Goal: Information Seeking & Learning: Learn about a topic

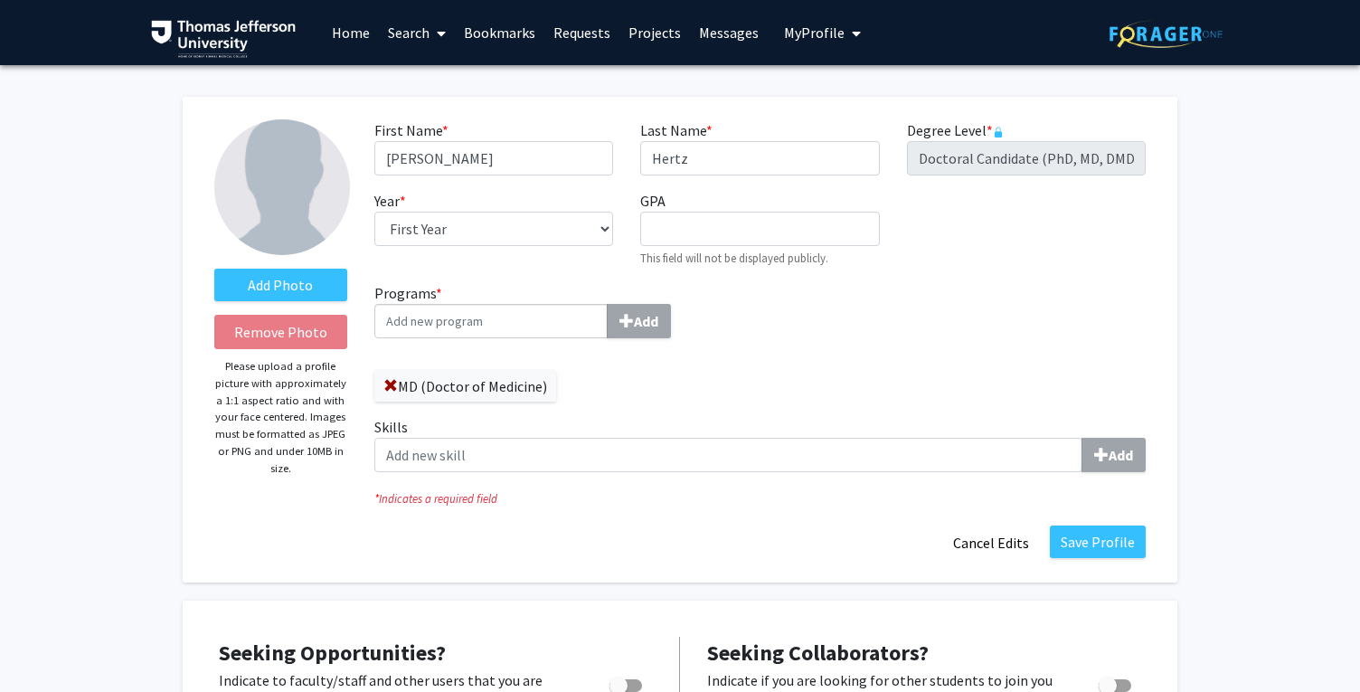
select select "first_year"
click at [507, 31] on link "Bookmarks" at bounding box center [500, 32] width 90 height 63
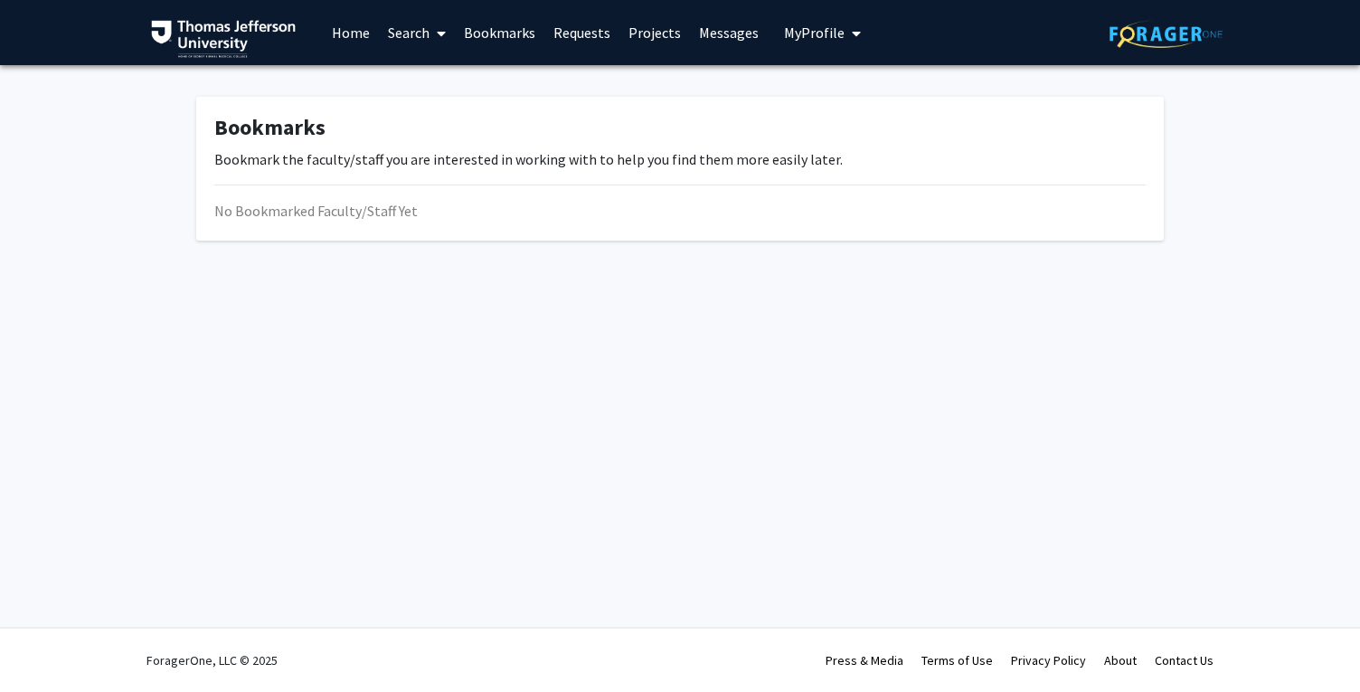
click at [414, 30] on link "Search" at bounding box center [417, 32] width 76 height 63
click at [440, 82] on span "Faculty/Staff" at bounding box center [445, 83] width 133 height 36
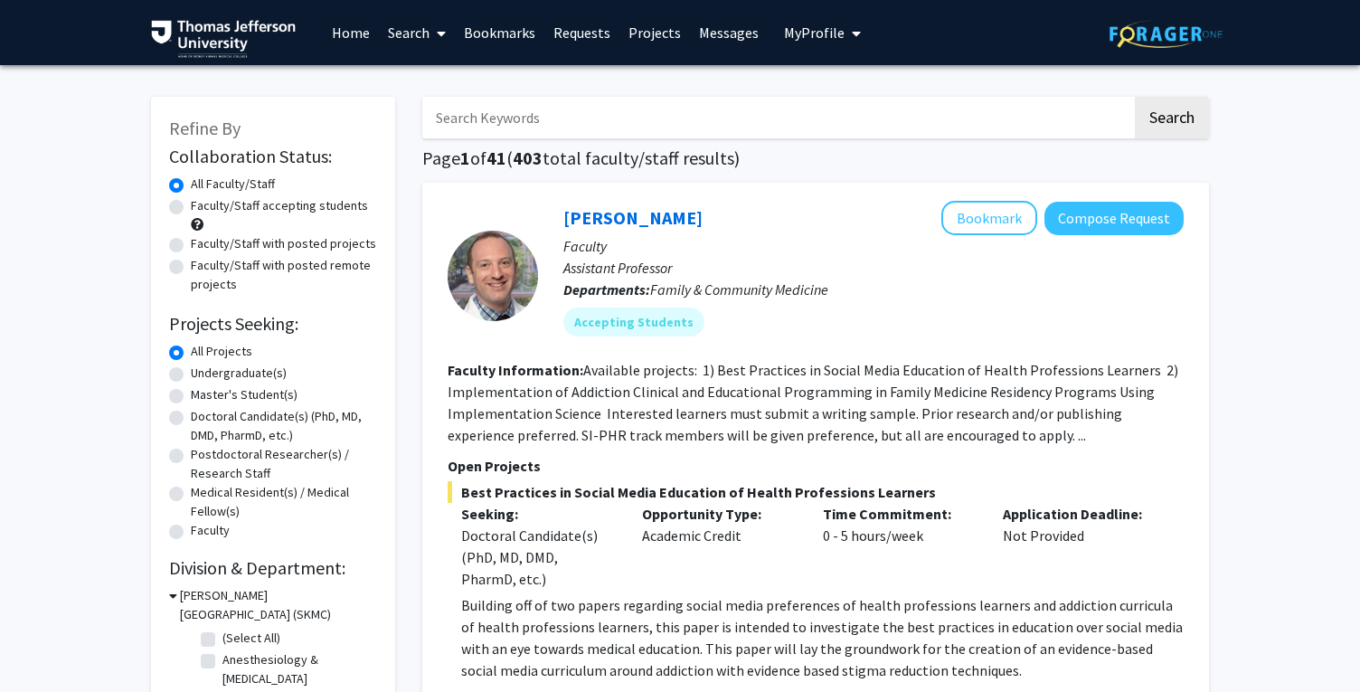
click at [515, 118] on input "Search Keywords" at bounding box center [777, 118] width 710 height 42
click at [1135, 97] on button "Search" at bounding box center [1172, 118] width 74 height 42
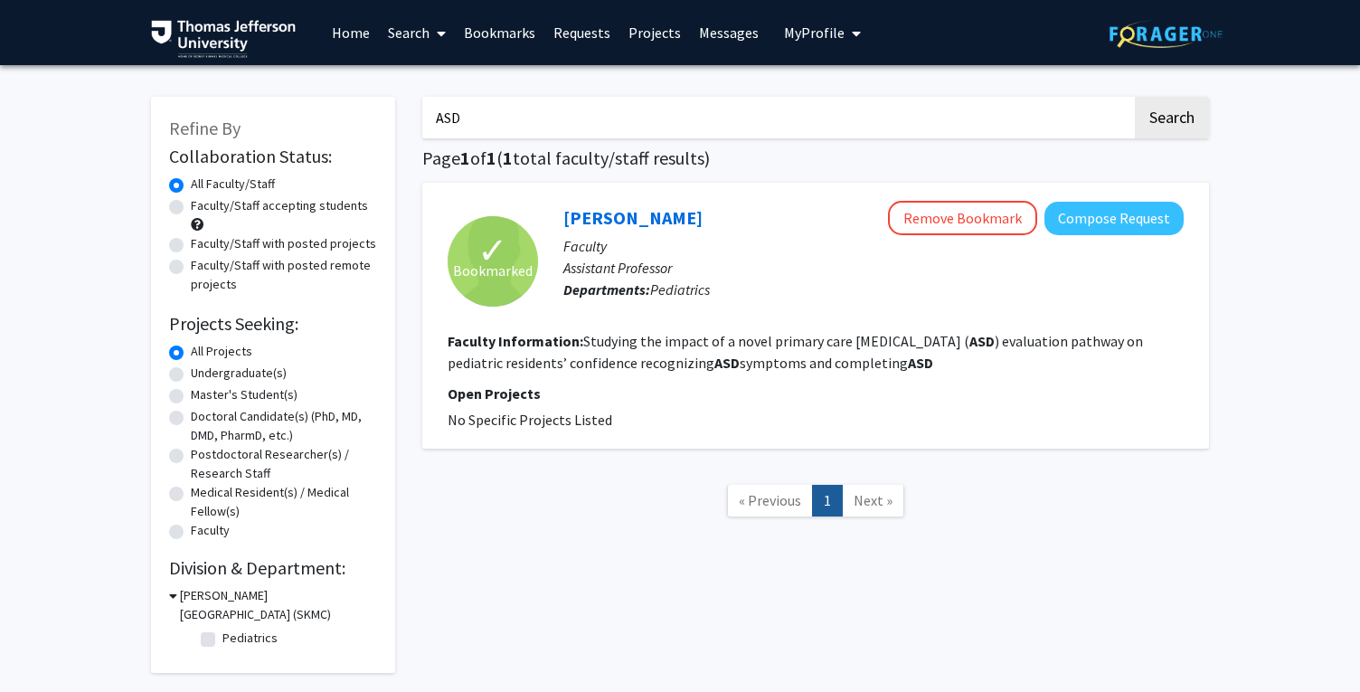
drag, startPoint x: 547, startPoint y: 126, endPoint x: 392, endPoint y: 124, distance: 155.5
click at [392, 125] on div "Refine By Collaboration Status: Collaboration Status All Faculty/Staff Collabor…" at bounding box center [679, 376] width 1085 height 594
type input "autism"
click at [1135, 97] on button "Search" at bounding box center [1172, 118] width 74 height 42
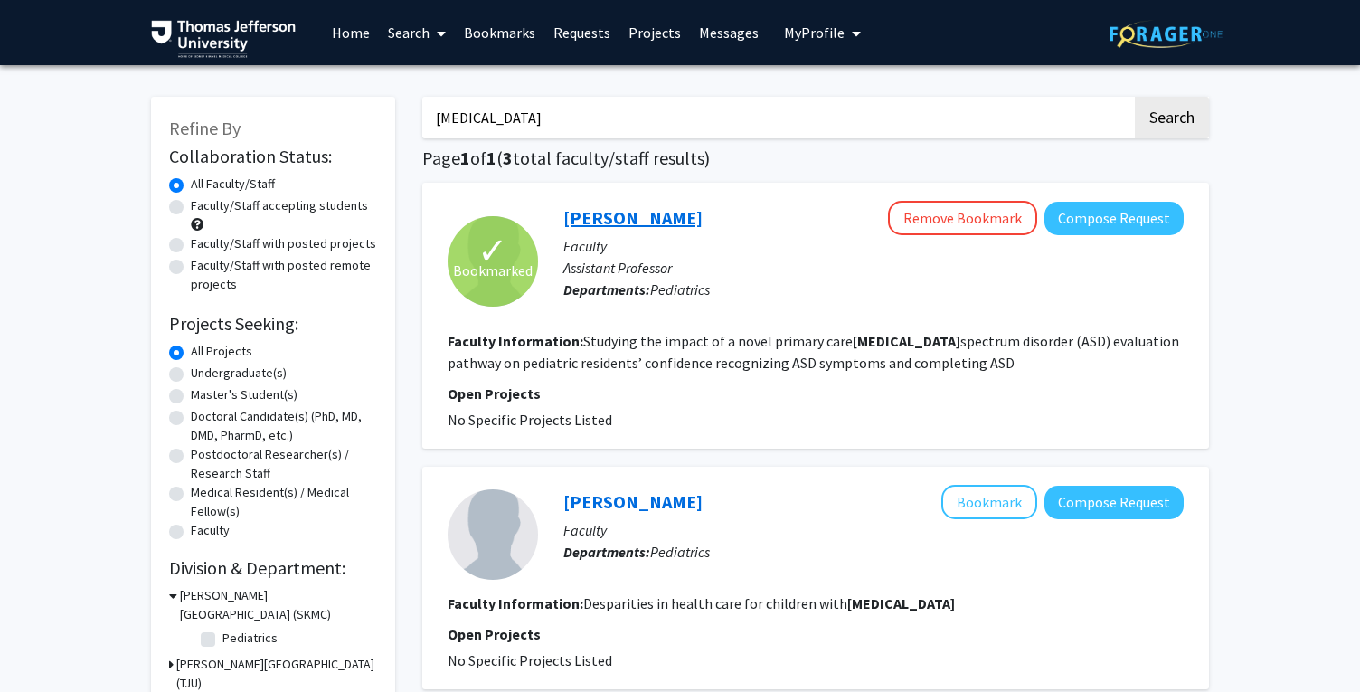
click at [590, 213] on link "Meghan Harrison" at bounding box center [632, 217] width 139 height 23
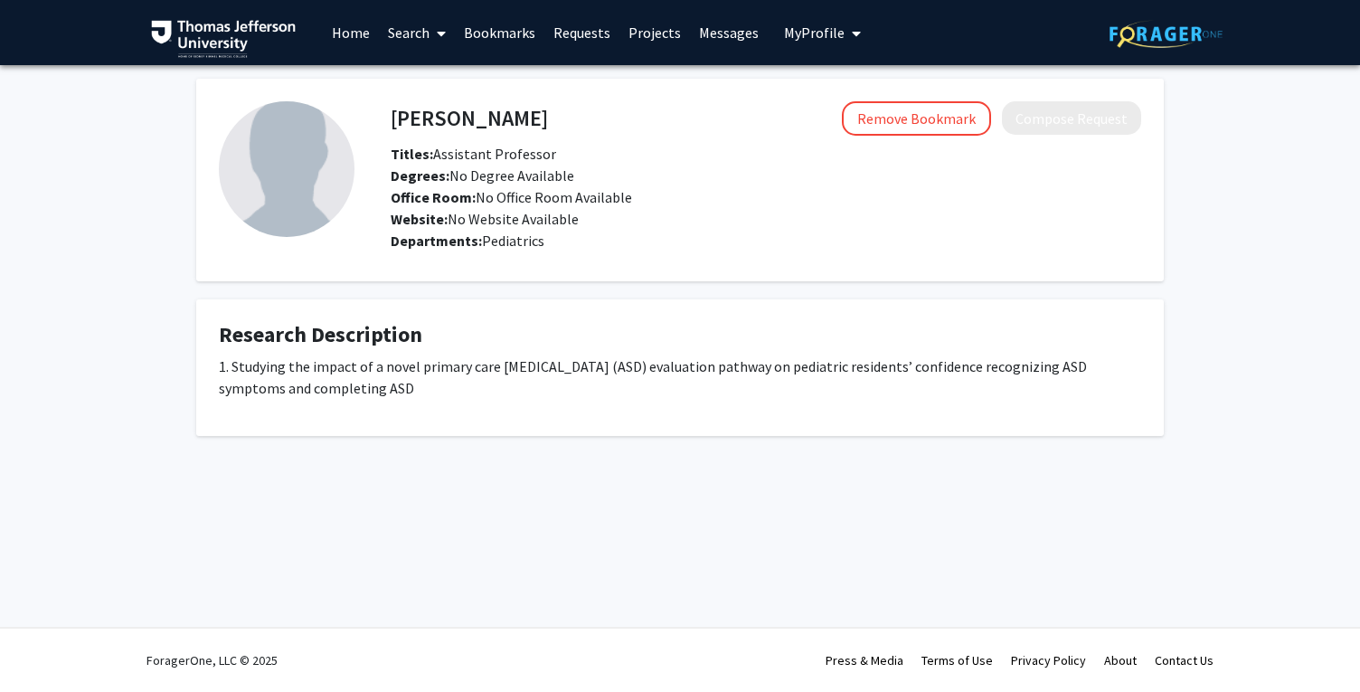
click at [484, 30] on link "Bookmarks" at bounding box center [500, 32] width 90 height 63
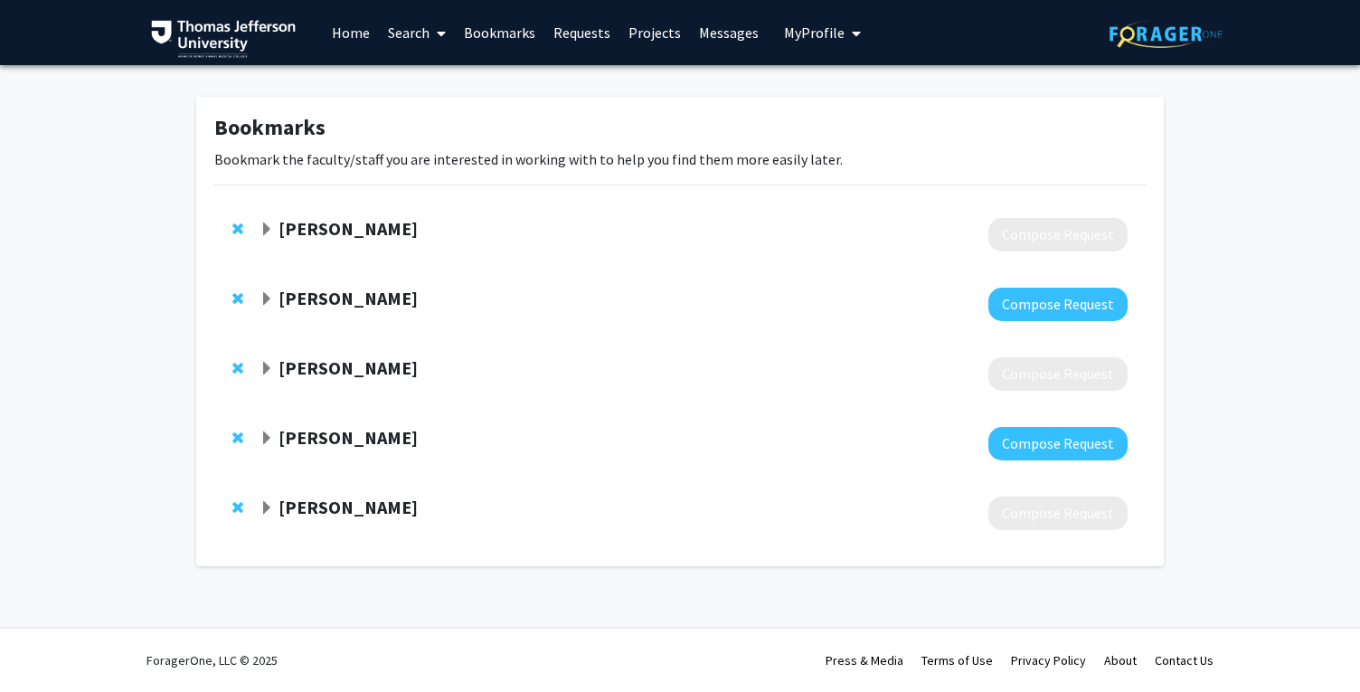
click at [326, 304] on strong "Jennie Ryan" at bounding box center [348, 298] width 139 height 23
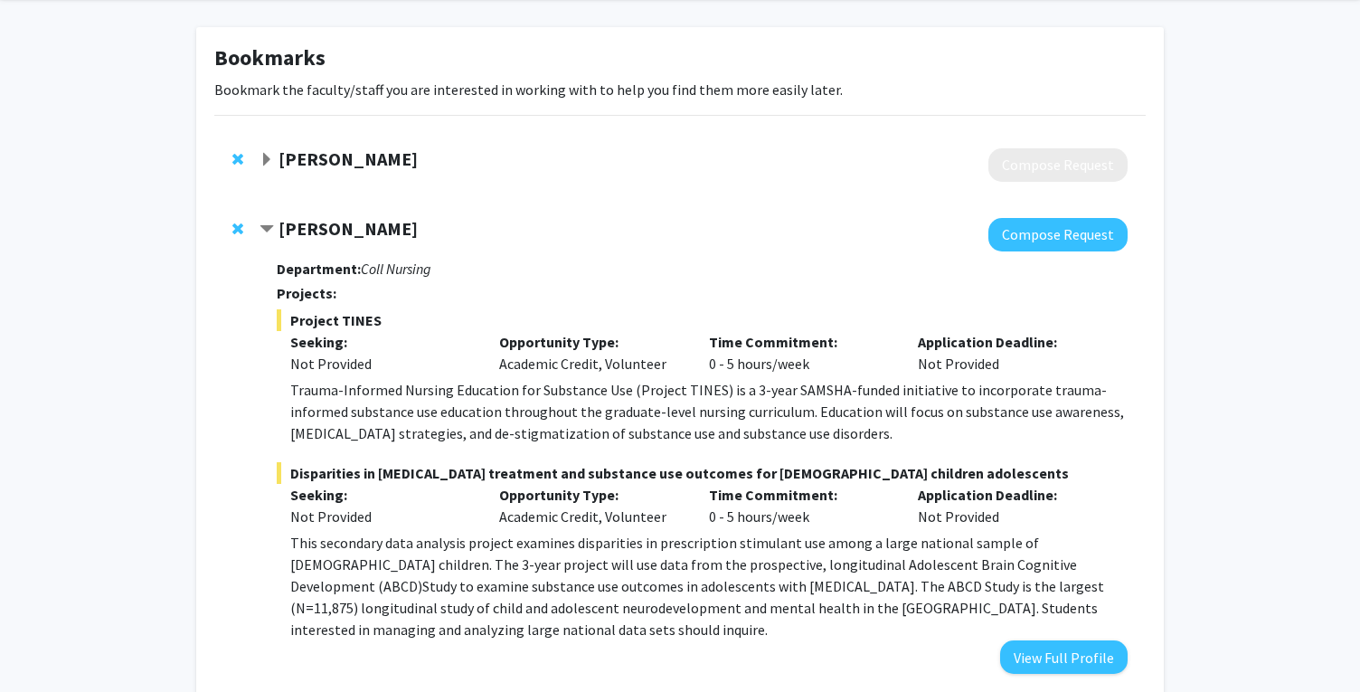
scroll to position [90, 0]
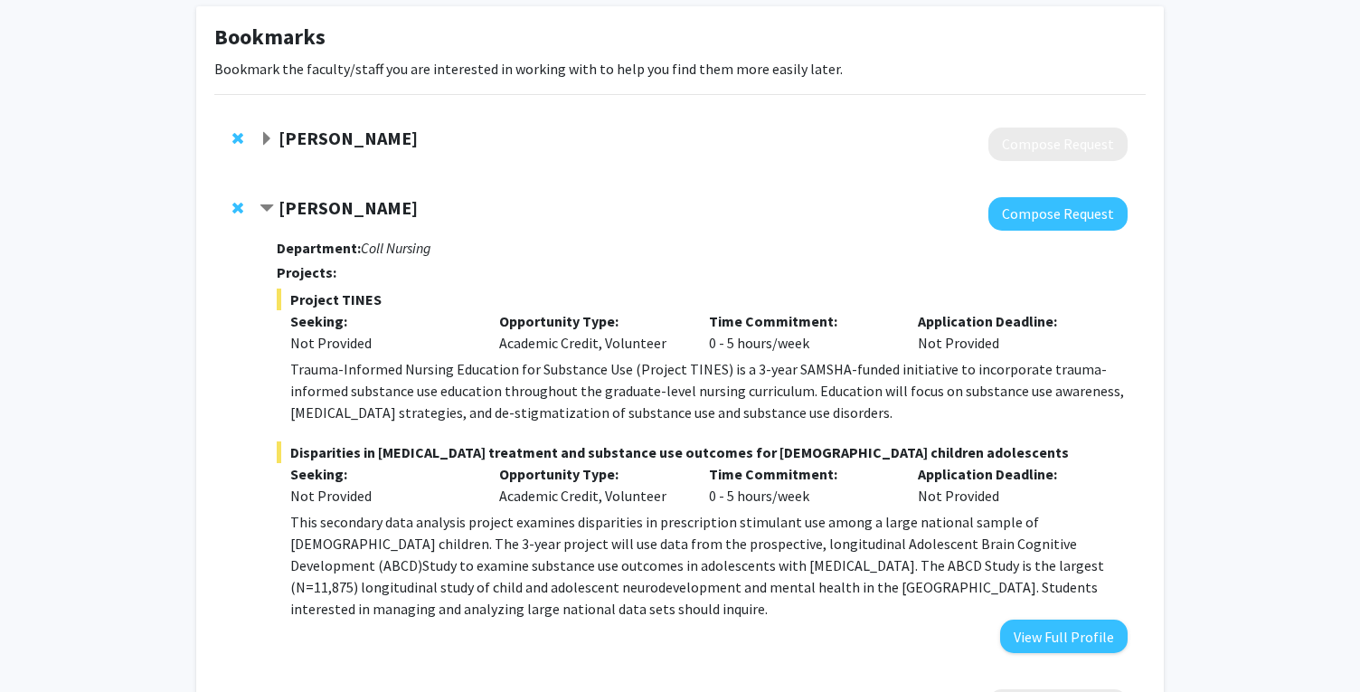
click at [380, 449] on span "Disparities in ADHD treatment and substance use outcomes for US children adoles…" at bounding box center [702, 452] width 851 height 22
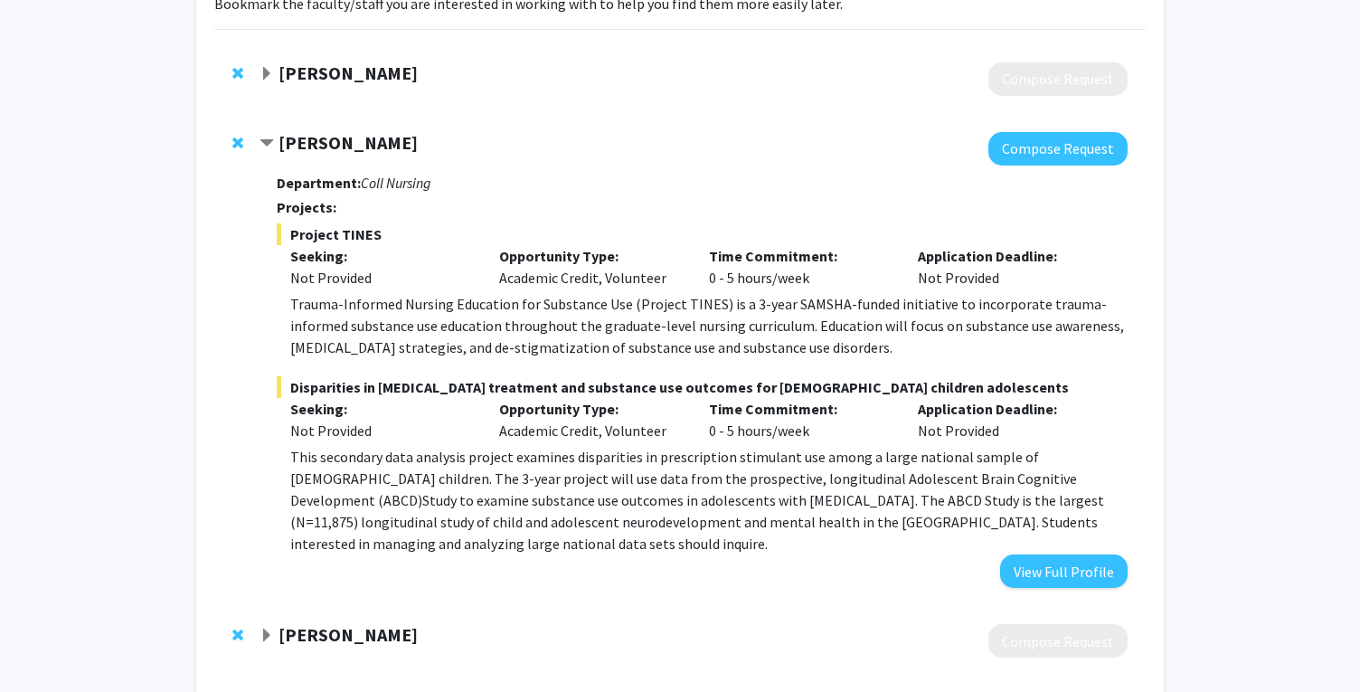
scroll to position [178, 0]
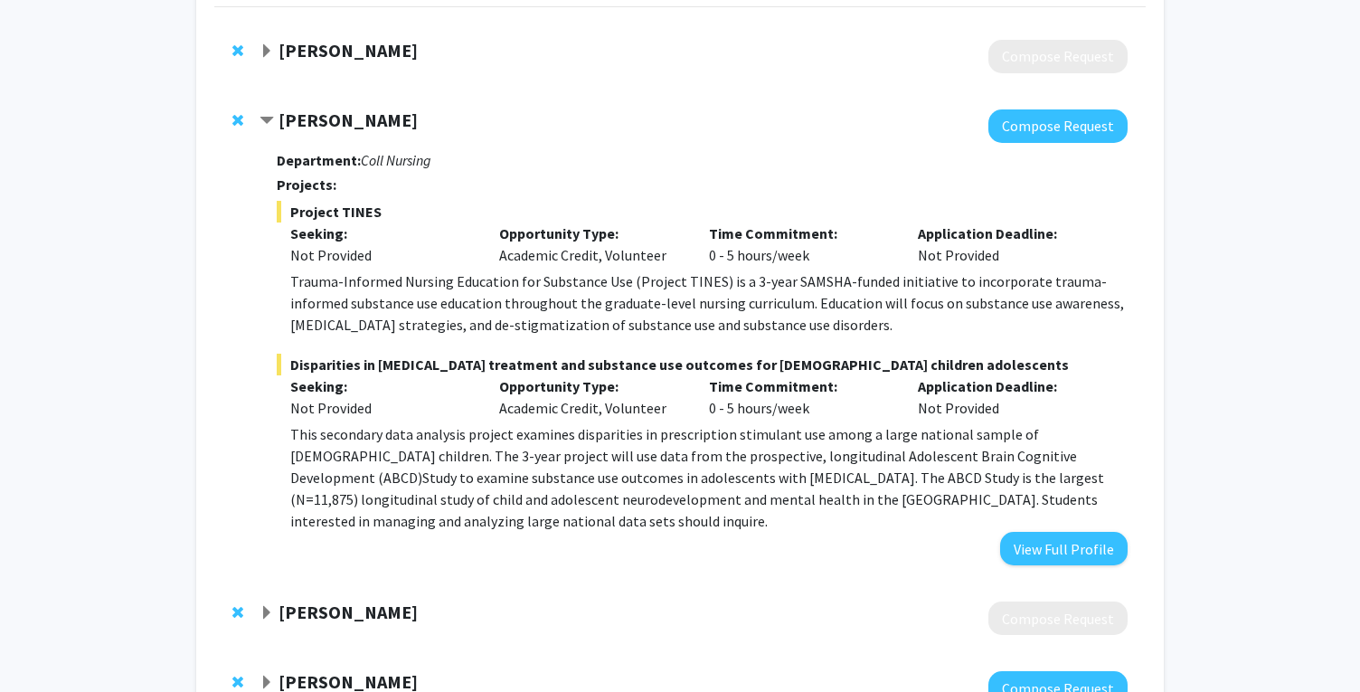
click at [486, 492] on p "This secondary data analysis project examines disparities in prescription stimu…" at bounding box center [708, 477] width 837 height 109
click at [395, 364] on span "Disparities in ADHD treatment and substance use outcomes for US children adoles…" at bounding box center [702, 365] width 851 height 22
click at [1026, 532] on button "View Full Profile" at bounding box center [1064, 548] width 128 height 33
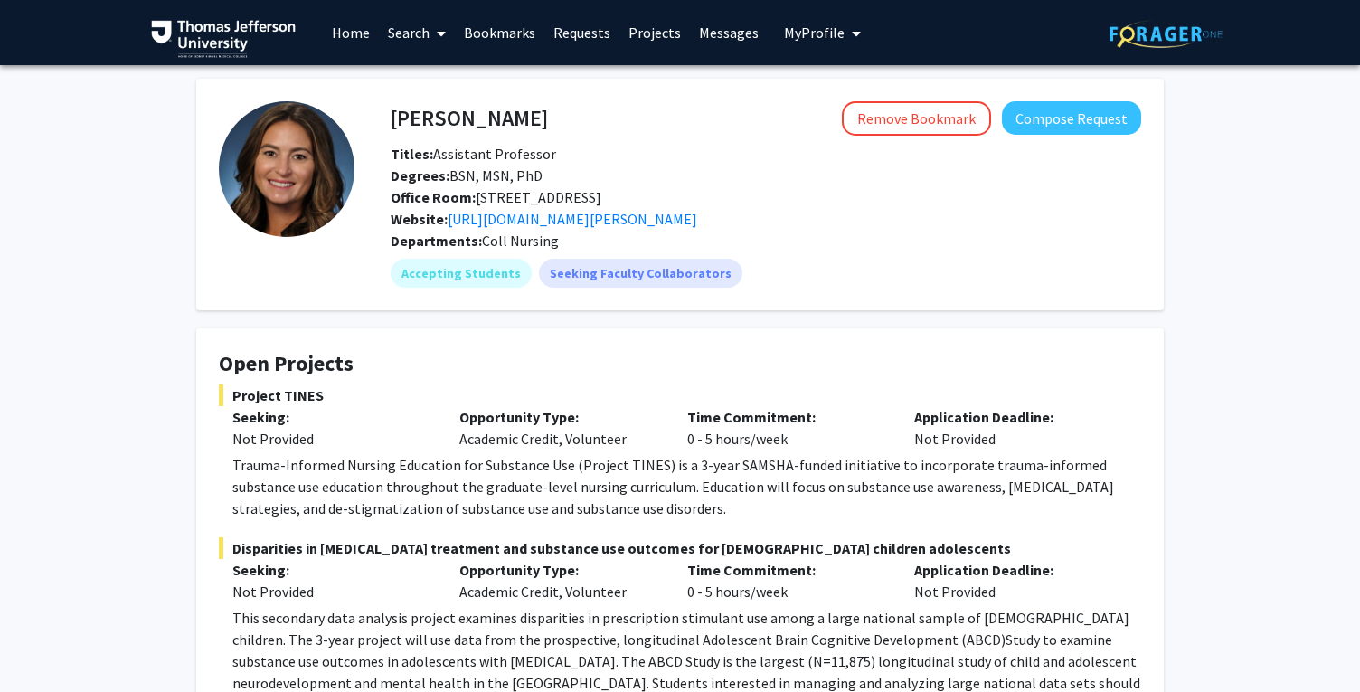
click at [506, 39] on link "Bookmarks" at bounding box center [500, 32] width 90 height 63
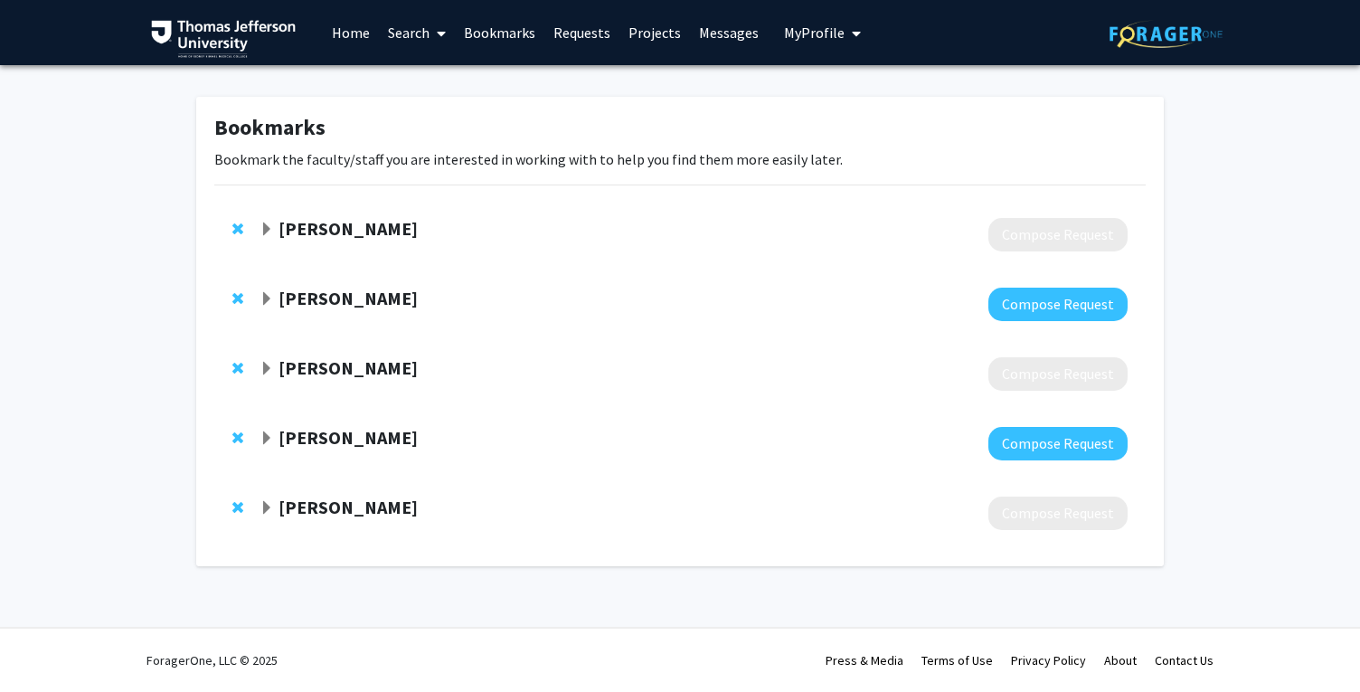
click at [345, 370] on strong "Karin Borgmann-Winter" at bounding box center [348, 367] width 139 height 23
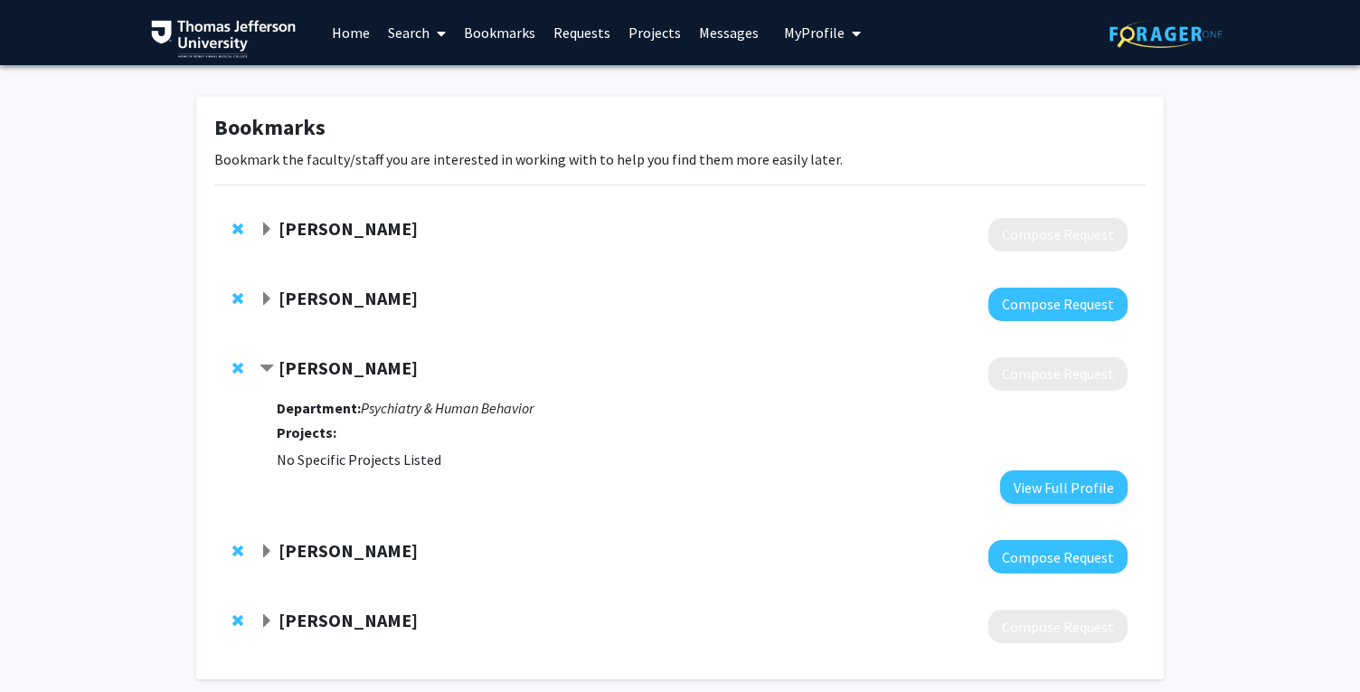
click at [312, 366] on strong "Karin Borgmann-Winter" at bounding box center [348, 367] width 139 height 23
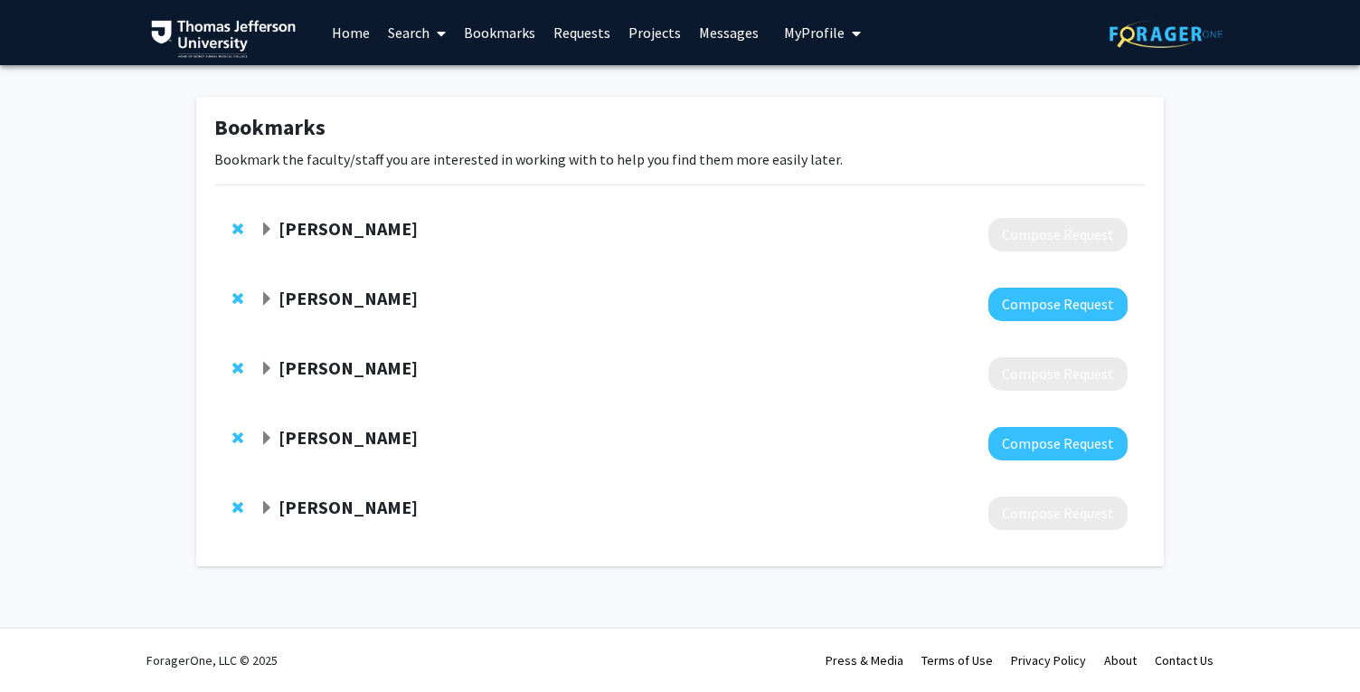
click at [332, 459] on div at bounding box center [694, 443] width 868 height 33
click at [316, 440] on strong "[PERSON_NAME]" at bounding box center [348, 437] width 139 height 23
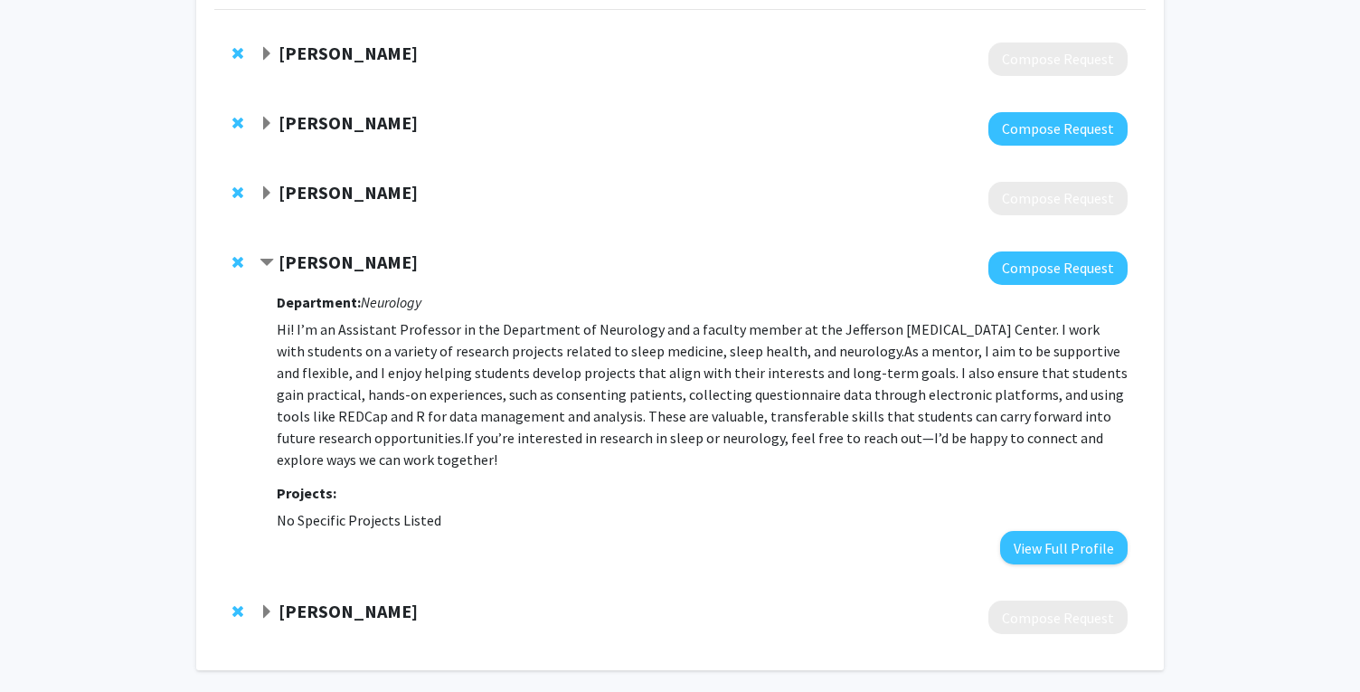
scroll to position [249, 0]
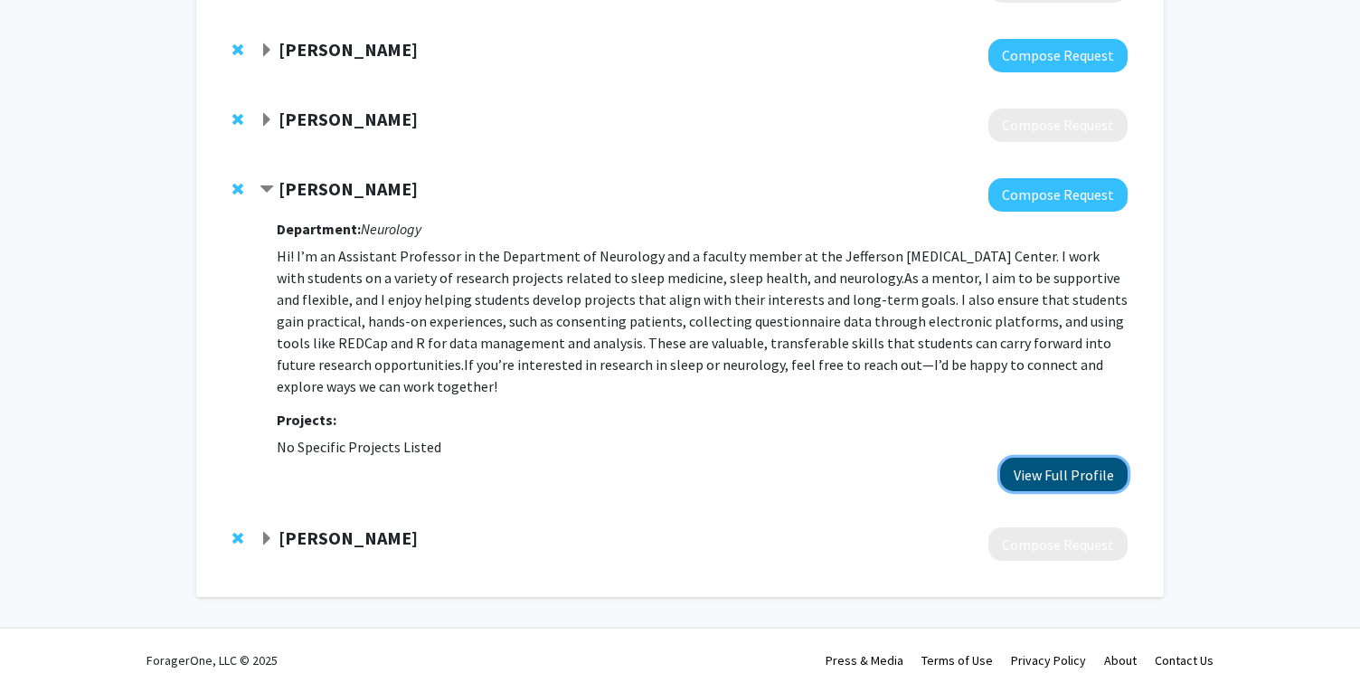
click at [1084, 481] on button "View Full Profile" at bounding box center [1064, 474] width 128 height 33
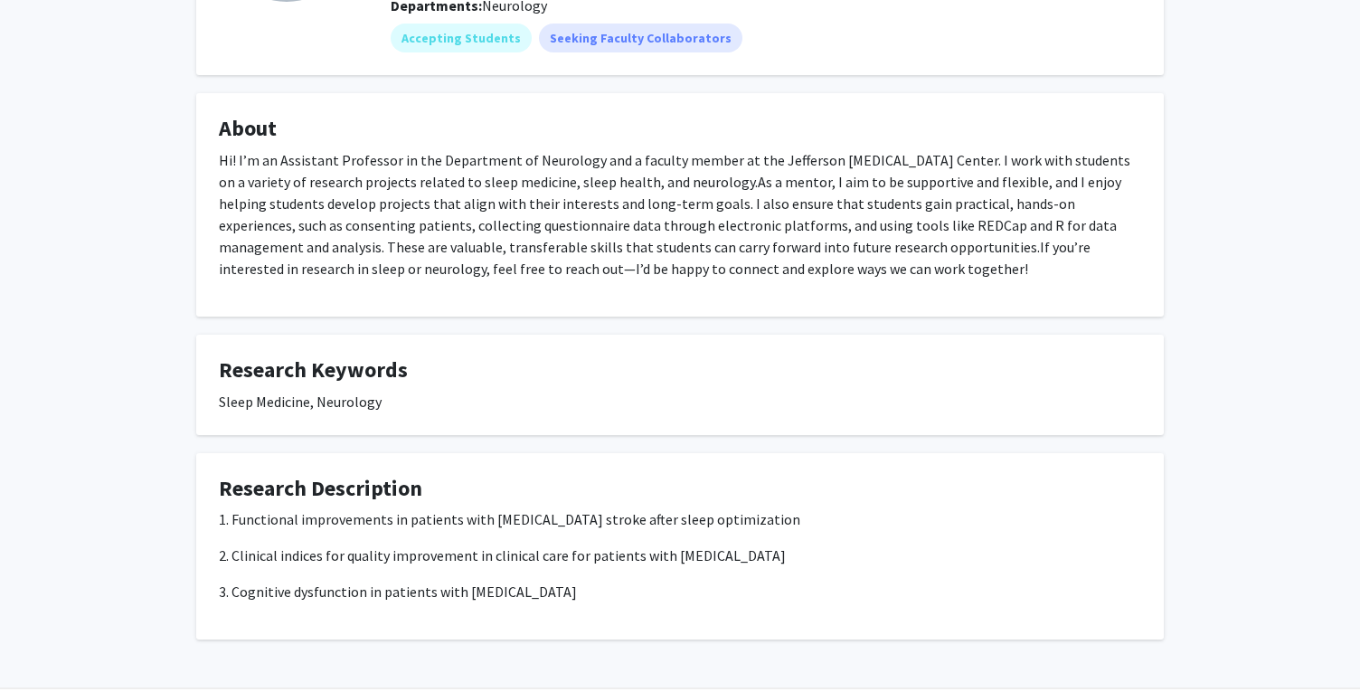
scroll to position [296, 0]
